Goal: Task Accomplishment & Management: Complete application form

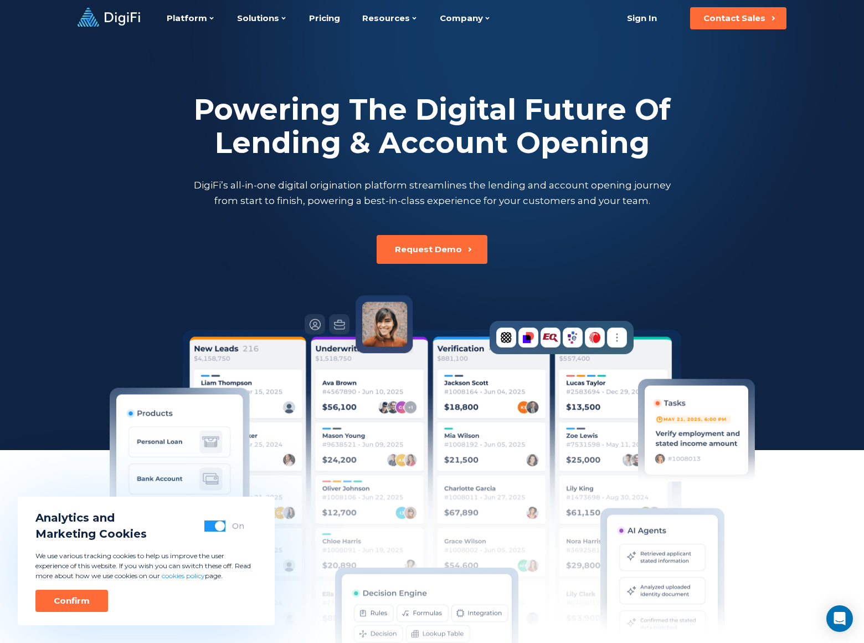
scroll to position [2952, 0]
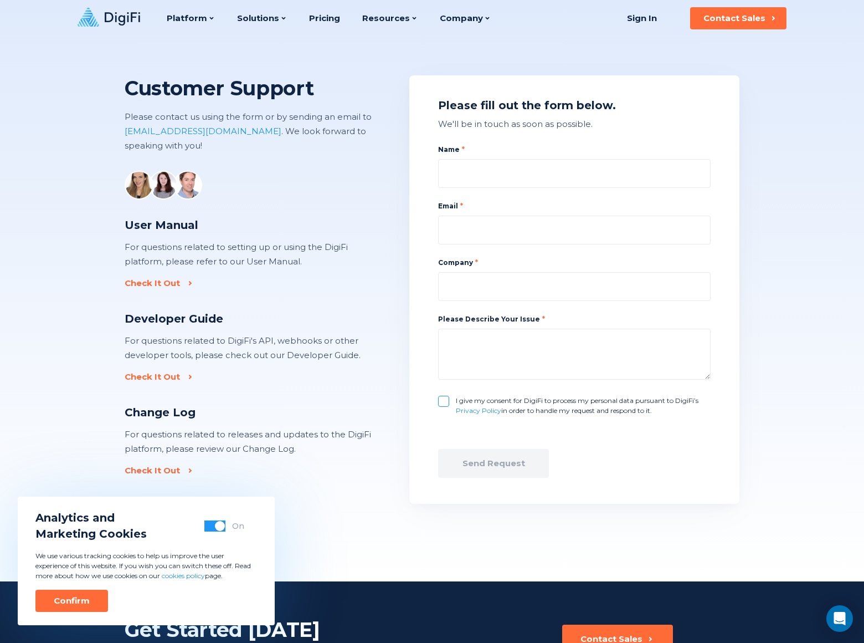
click at [444, 401] on input "I give my consent for DigiFi to process my personal data pursuant to DigiFi’s P…" at bounding box center [443, 401] width 11 height 11
checkbox input "true"
type input "Gary Miller"
type input "garymiller@dominatingkeywords.com"
type input "DominatingKeywords.com"
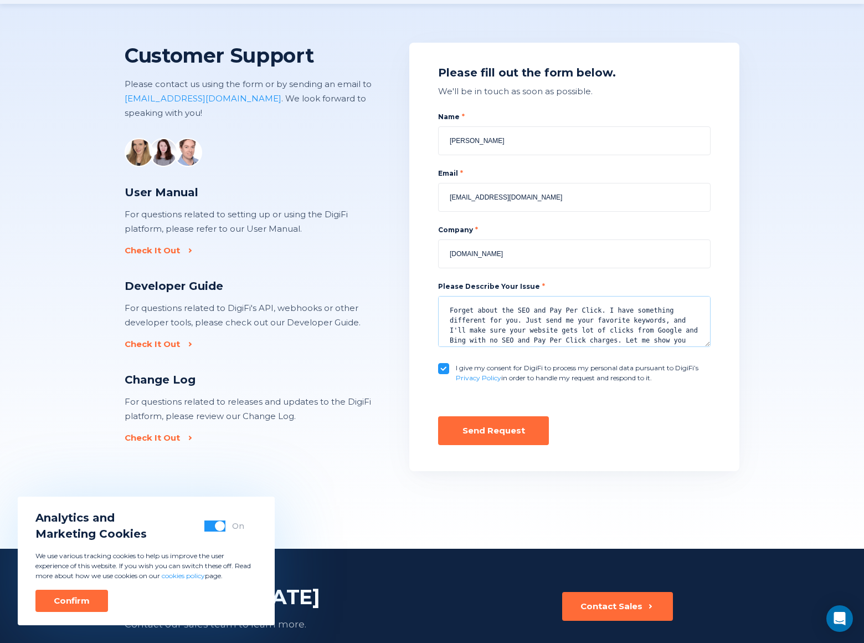
scroll to position [8, 0]
type textarea "Forget about the SEO and Pay Per Click. I have something different for you. Jus…"
click at [494, 431] on div "Send Request" at bounding box center [494, 430] width 63 height 11
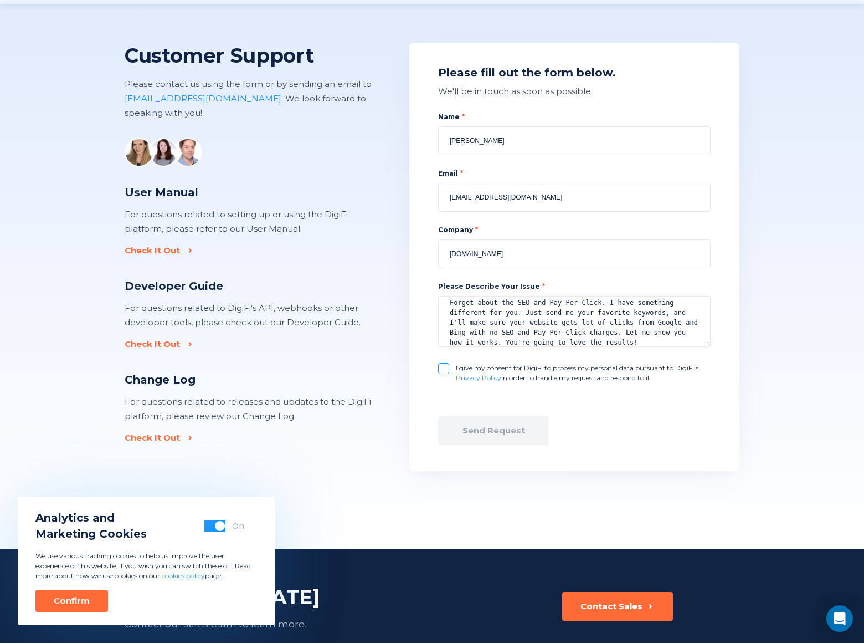
checkbox input "false"
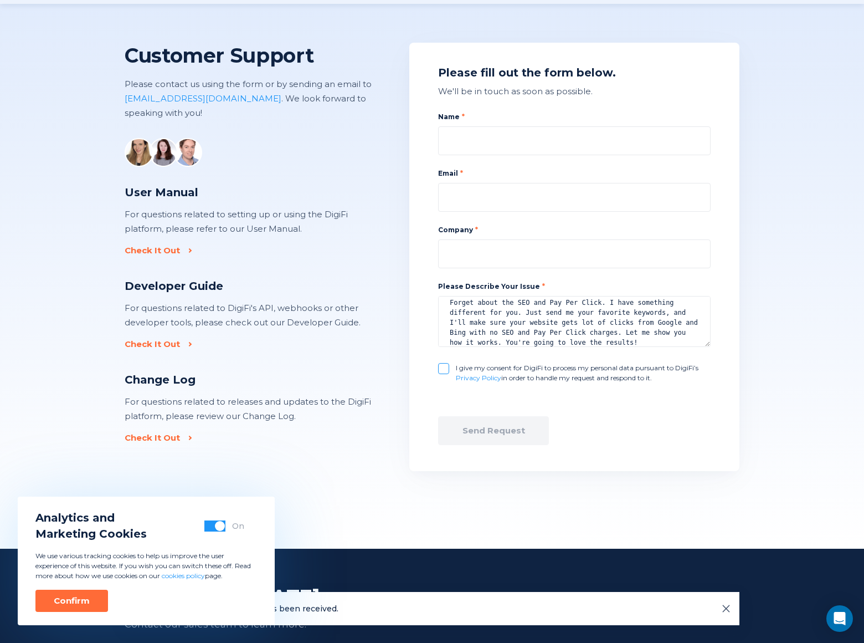
scroll to position [0, 0]
